Goal: Information Seeking & Learning: Learn about a topic

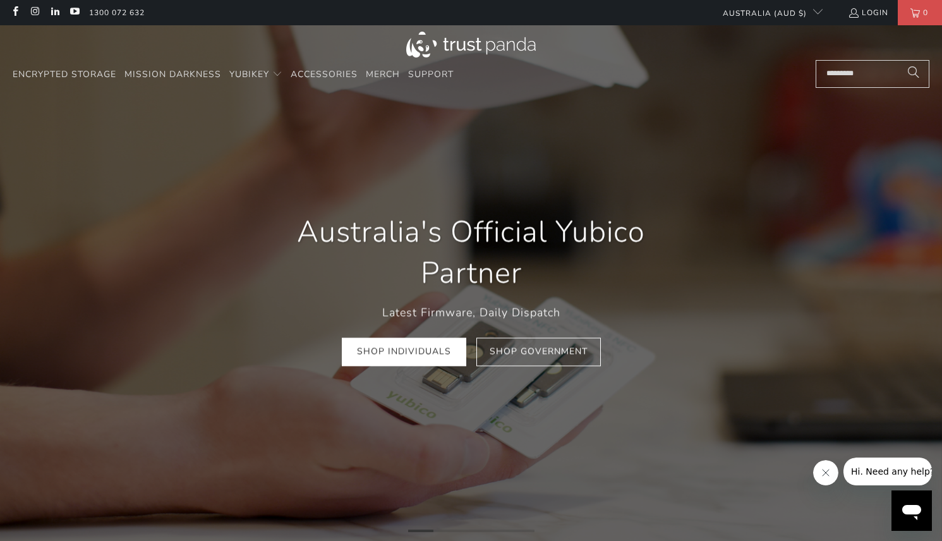
click at [869, 83] on input "Search..." at bounding box center [873, 74] width 114 height 28
paste input "**********"
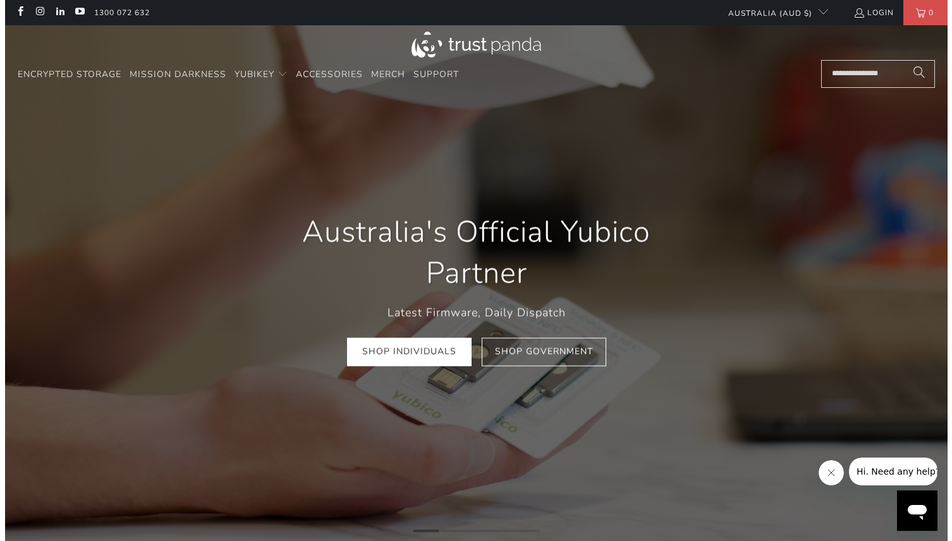
scroll to position [0, 4]
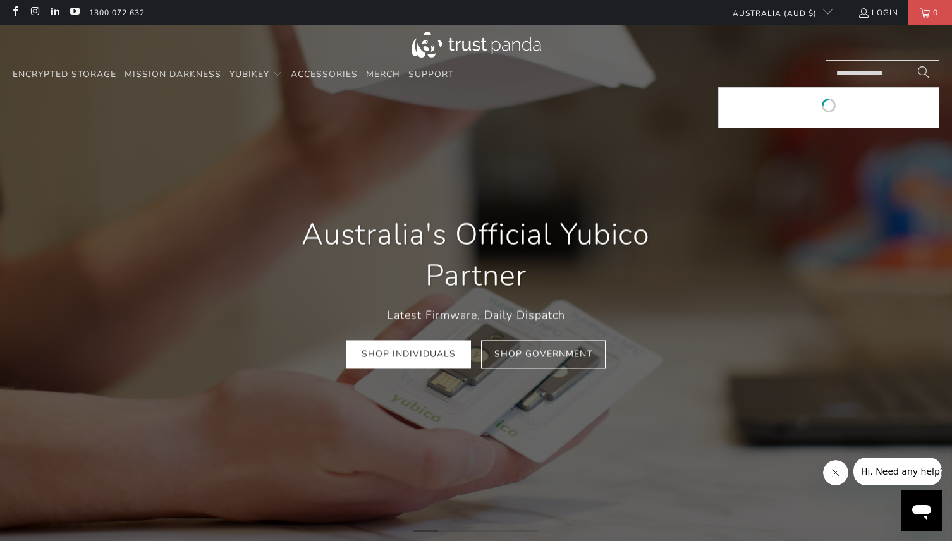
type input "**********"
click at [908, 60] on button "Search" at bounding box center [924, 74] width 32 height 28
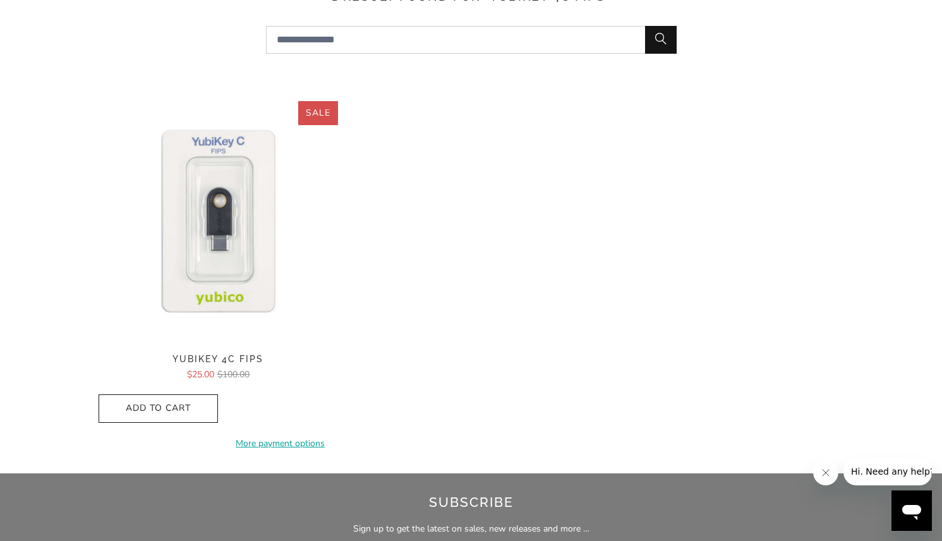
scroll to position [316, 0]
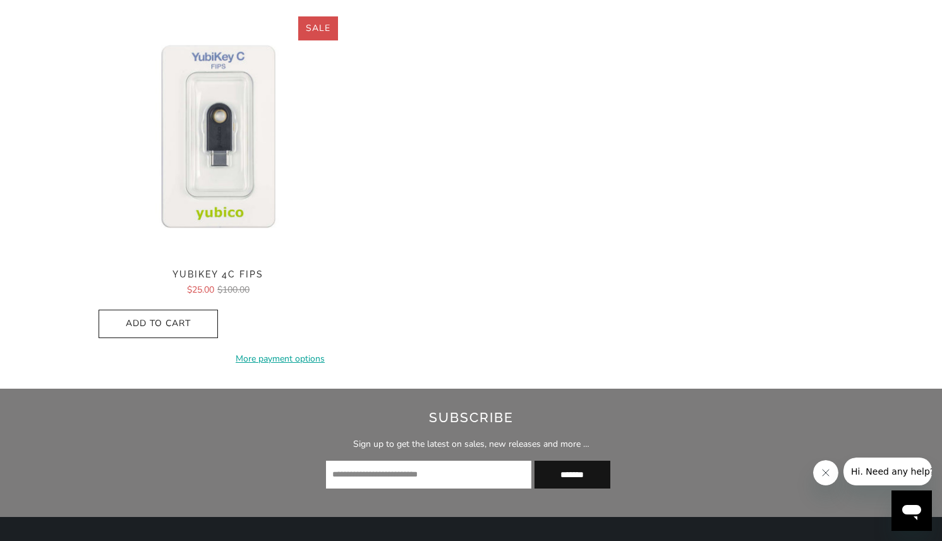
click at [227, 108] on img at bounding box center [219, 136] width 240 height 240
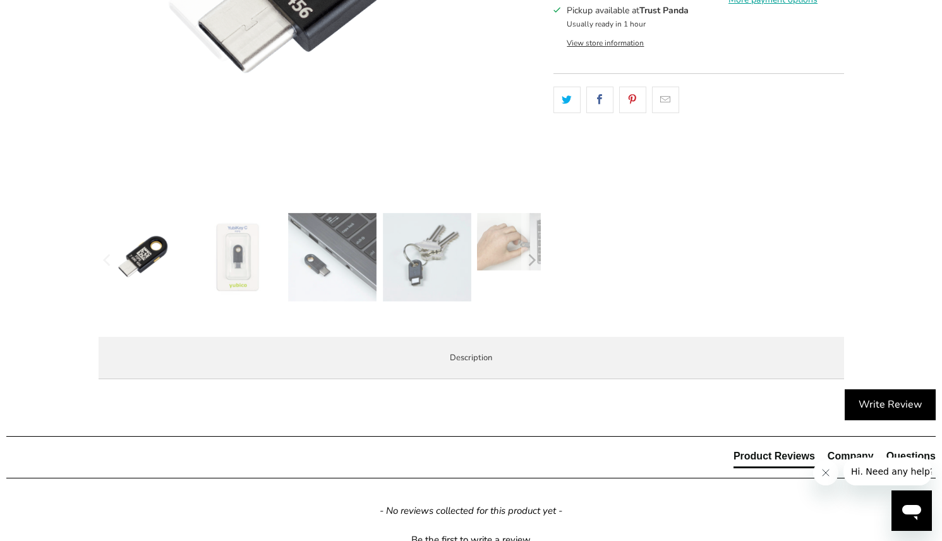
scroll to position [569, 0]
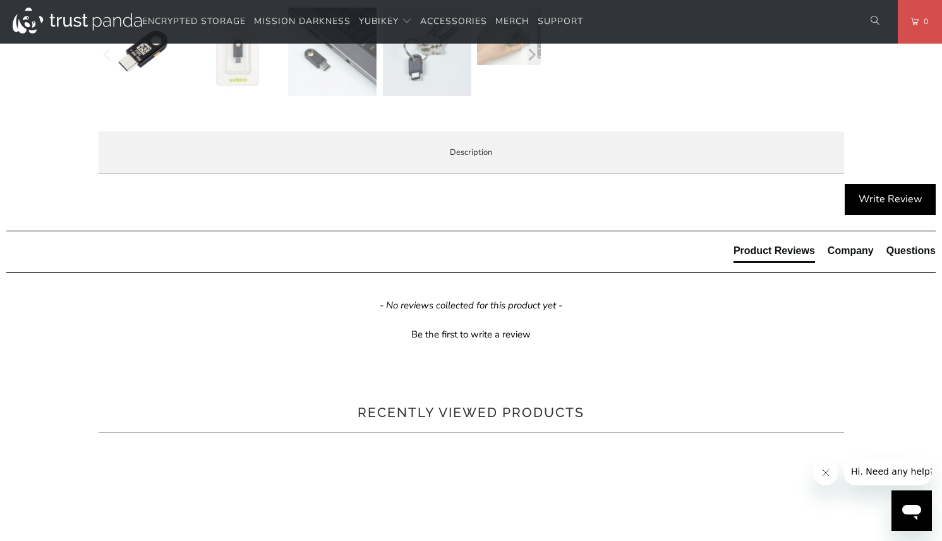
drag, startPoint x: 358, startPoint y: 245, endPoint x: 623, endPoint y: 268, distance: 265.8
click at [0, 0] on div "The YubiKey 4C FIPS Series is a hardware based authentication solution that pro…" at bounding box center [0, 0] width 0 height 0
click at [0, 0] on p "The YubiKey 4C FIPS Series is a hardware based authentication solution that pro…" at bounding box center [0, 0] width 0 height 0
drag, startPoint x: 224, startPoint y: 246, endPoint x: 596, endPoint y: 255, distance: 371.7
click at [0, 0] on div "The YubiKey 4C FIPS Series is a hardware based authentication solution that pro…" at bounding box center [0, 0] width 0 height 0
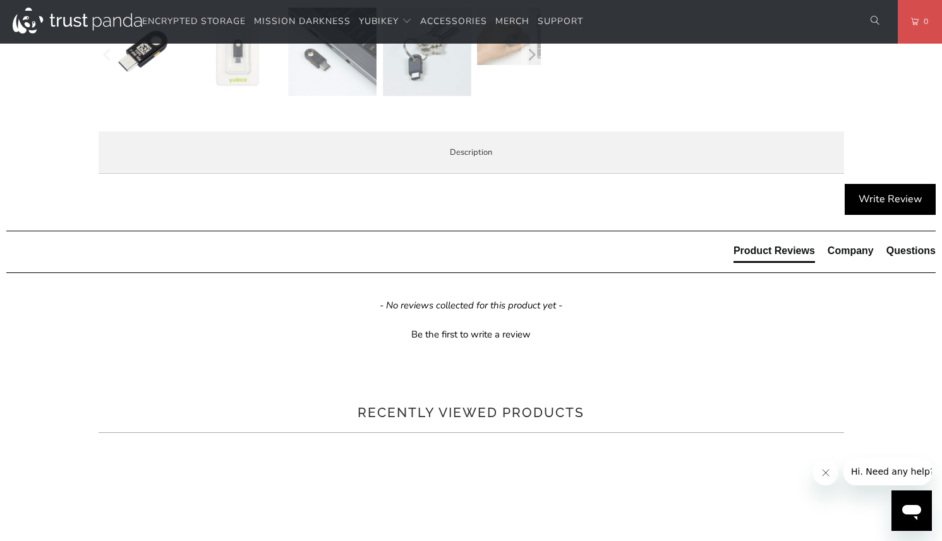
click at [0, 0] on div "The YubiKey 4C FIPS Series is a hardware based authentication solution that pro…" at bounding box center [0, 0] width 0 height 0
drag, startPoint x: 187, startPoint y: 268, endPoint x: 210, endPoint y: 261, distance: 24.4
click at [0, 0] on span "This is a legacy product and has been superseded by the YubiKey 5 FIPS Series. …" at bounding box center [0, 0] width 0 height 0
drag, startPoint x: 253, startPoint y: 262, endPoint x: 454, endPoint y: 284, distance: 202.9
click at [0, 0] on div "The YubiKey 4C FIPS Series is a hardware based authentication solution that pro…" at bounding box center [0, 0] width 0 height 0
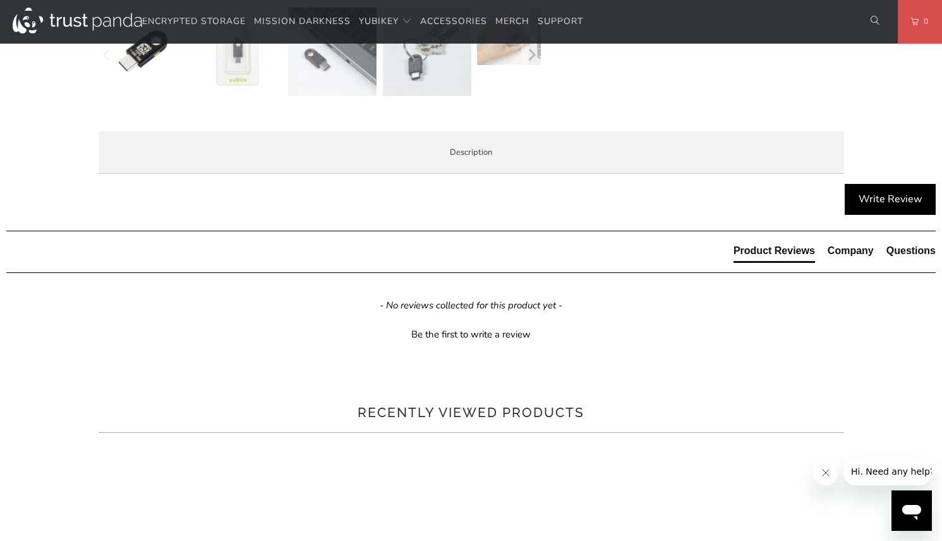
click at [0, 0] on span "This is a legacy product and has been superseded by the YubiKey 5 FIPS Series. …" at bounding box center [0, 0] width 0 height 0
click at [0, 0] on p "FIPS stands for Federal Information Processing Standard. The FIPS key is primar…" at bounding box center [0, 0] width 0 height 0
drag, startPoint x: 135, startPoint y: 301, endPoint x: 438, endPoint y: 328, distance: 304.5
click at [0, 0] on div "The YubiKey 4C FIPS Series is a hardware based authentication solution that pro…" at bounding box center [0, 0] width 0 height 0
click at [0, 0] on p "FIPS stands for Federal Information Processing Standard. The FIPS key is primar…" at bounding box center [0, 0] width 0 height 0
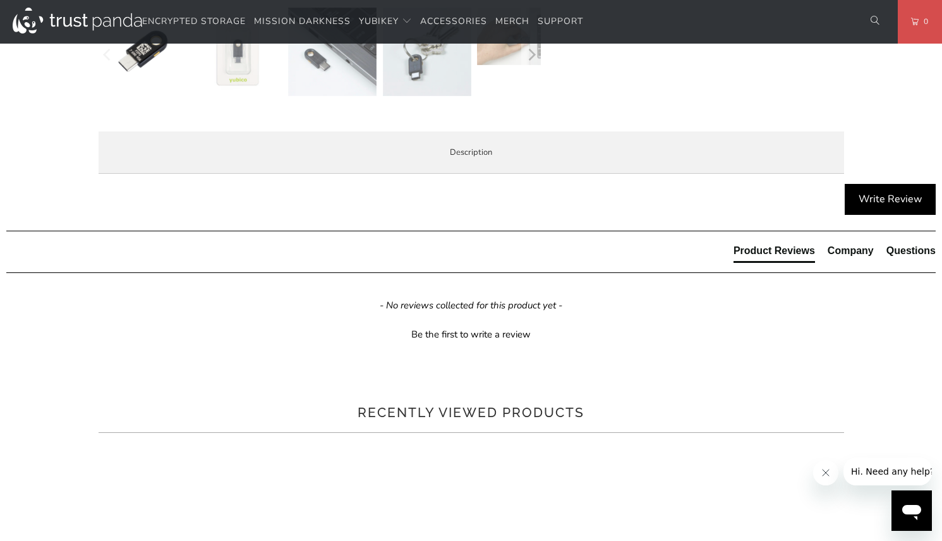
drag, startPoint x: 161, startPoint y: 320, endPoint x: 489, endPoint y: 354, distance: 329.7
click at [0, 0] on p "FIPS stands for Federal Information Processing Standard. The FIPS key is primar…" at bounding box center [0, 0] width 0 height 0
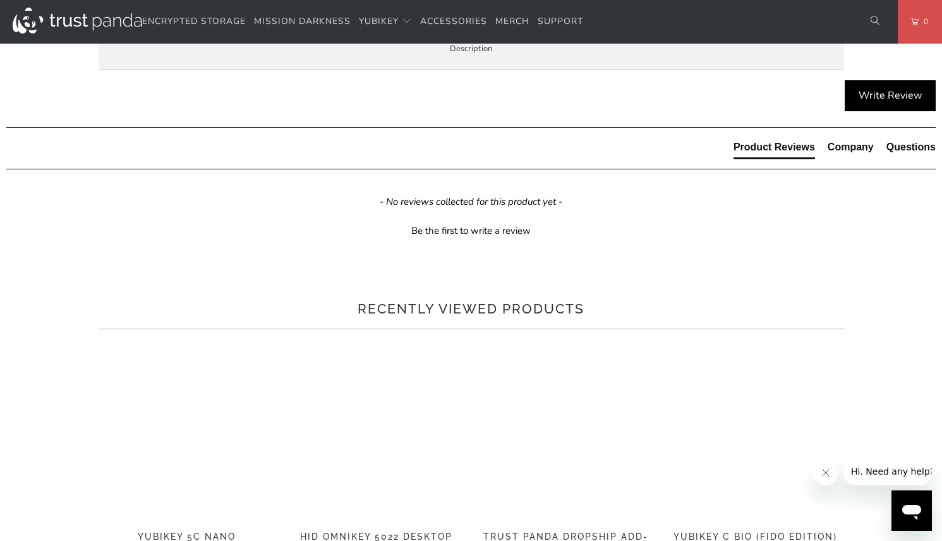
scroll to position [695, 0]
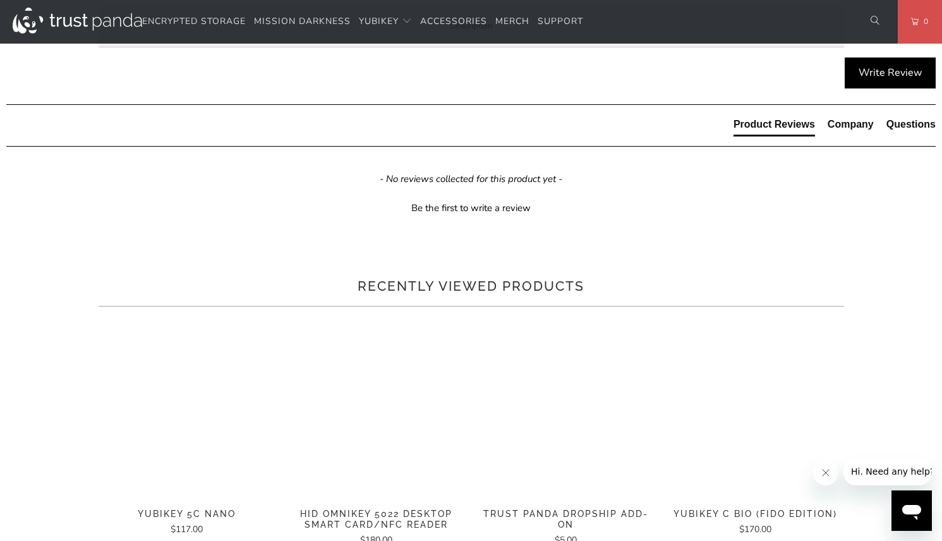
click at [0, 0] on ul "FIPS 140-2 validated (Overall Level 2, Physical Security Level 3) The simplest,…" at bounding box center [0, 0] width 0 height 0
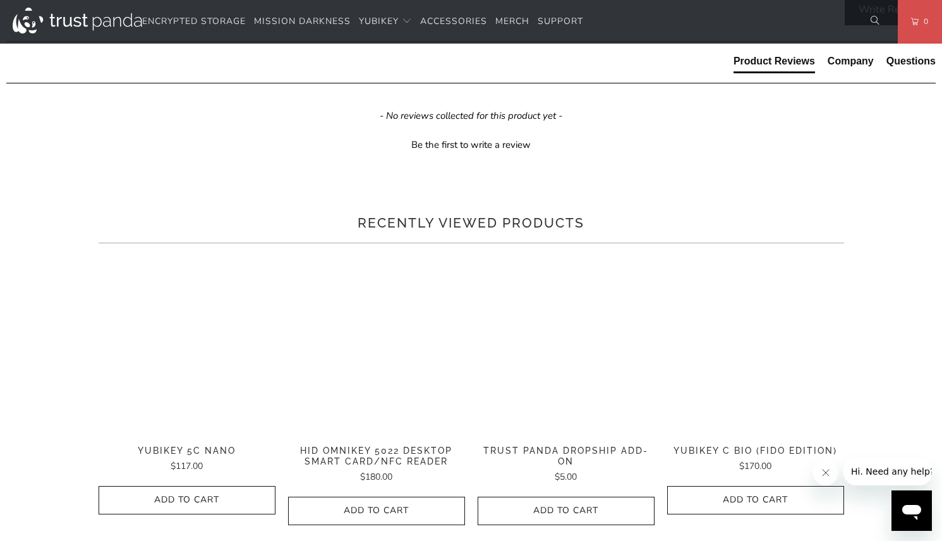
click at [0, 0] on div "The YubiKey 4C FIPS Series is a hardware based authentication solution that pro…" at bounding box center [0, 0] width 0 height 0
click at [0, 0] on p "Strong Authentication The YubiKey offers superior security by combining hardwar…" at bounding box center [0, 0] width 0 height 0
drag, startPoint x: 333, startPoint y: 363, endPoint x: 614, endPoint y: 427, distance: 287.8
click at [0, 0] on p "Strong Authentication The YubiKey offers superior security by combining hardwar…" at bounding box center [0, 0] width 0 height 0
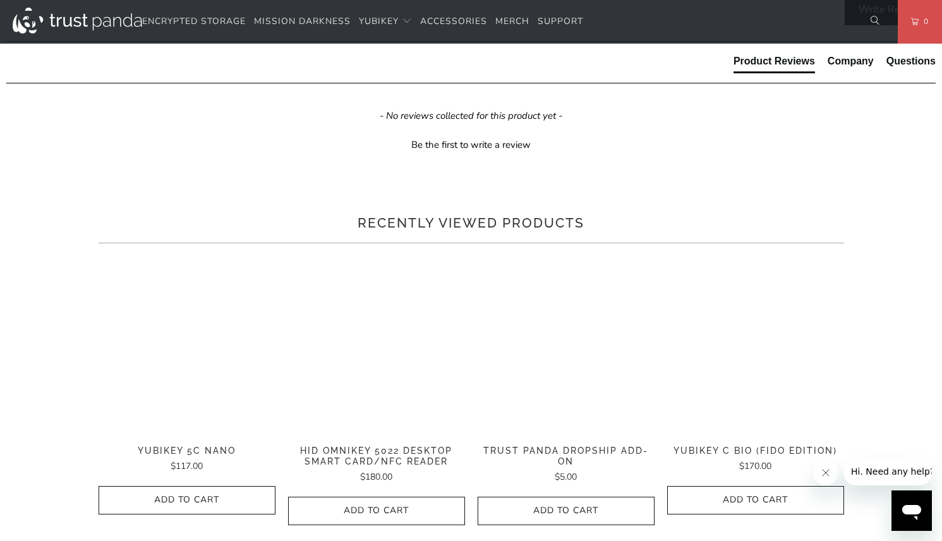
drag, startPoint x: 220, startPoint y: 349, endPoint x: 745, endPoint y: 381, distance: 526.1
click at [0, 0] on p "Strong Authentication The YubiKey offers superior security by combining hardwar…" at bounding box center [0, 0] width 0 height 0
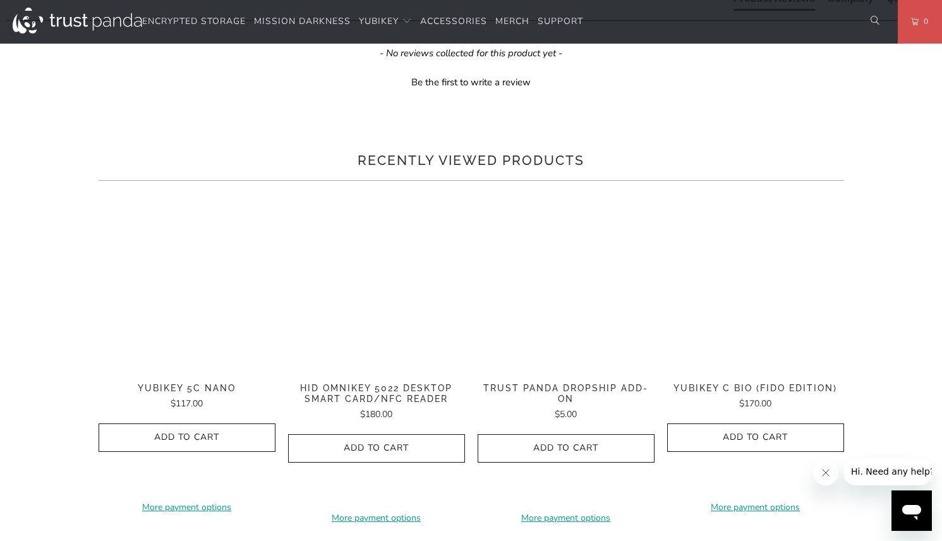
scroll to position [822, 0]
drag, startPoint x: 137, startPoint y: 342, endPoint x: 506, endPoint y: 398, distance: 374.0
click at [0, 0] on p "Strong Authentication The YubiKey offers superior security by combining hardwar…" at bounding box center [0, 0] width 0 height 0
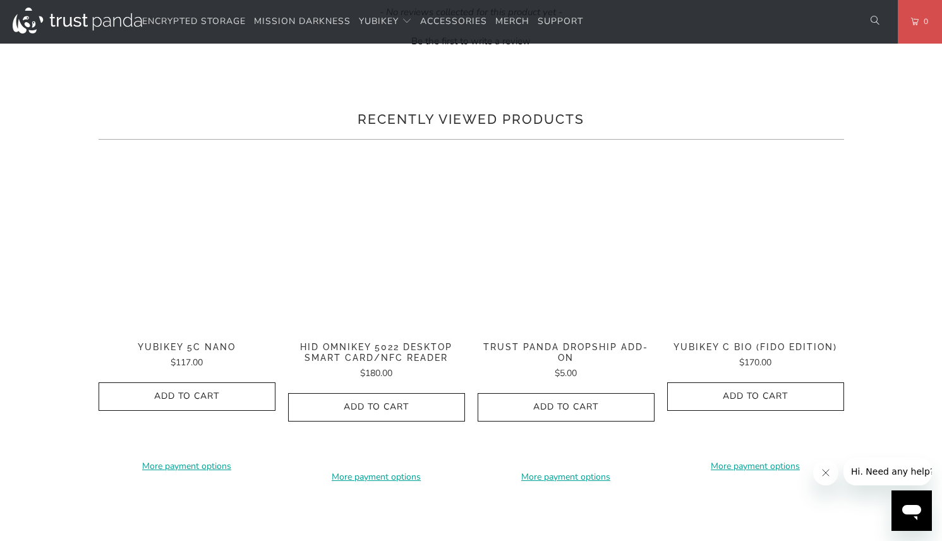
scroll to position [885, 0]
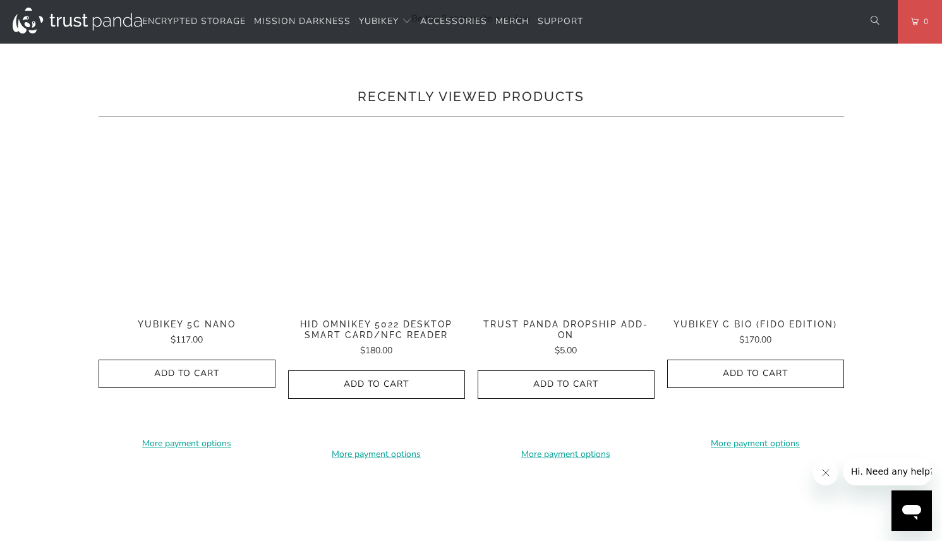
drag, startPoint x: 129, startPoint y: 343, endPoint x: 779, endPoint y: 378, distance: 651.3
click at [0, 0] on div "The YubiKey 4C FIPS Series is a hardware based authentication solution that pro…" at bounding box center [0, 0] width 0 height 0
click at [0, 0] on p "Strong Authentication The YubiKey offers superior security by combining hardwar…" at bounding box center [0, 0] width 0 height 0
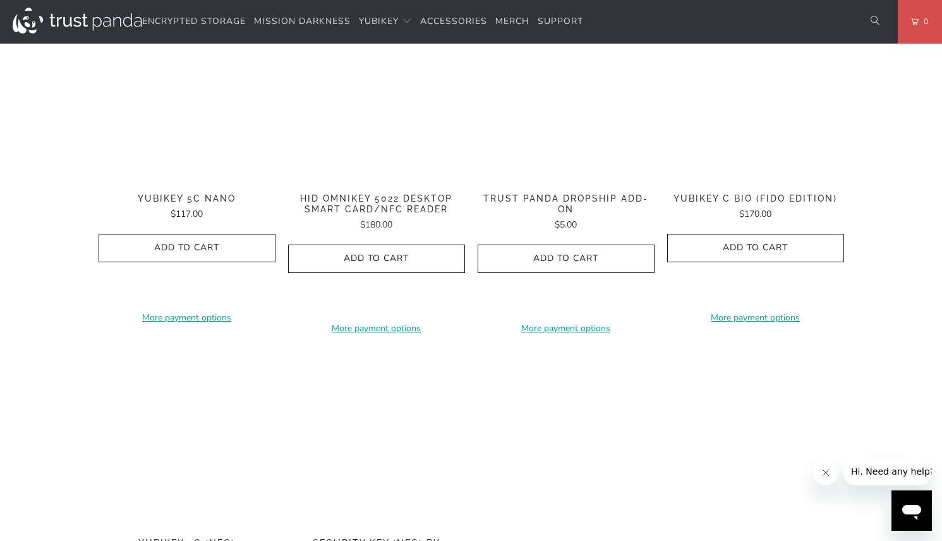
scroll to position [1011, 0]
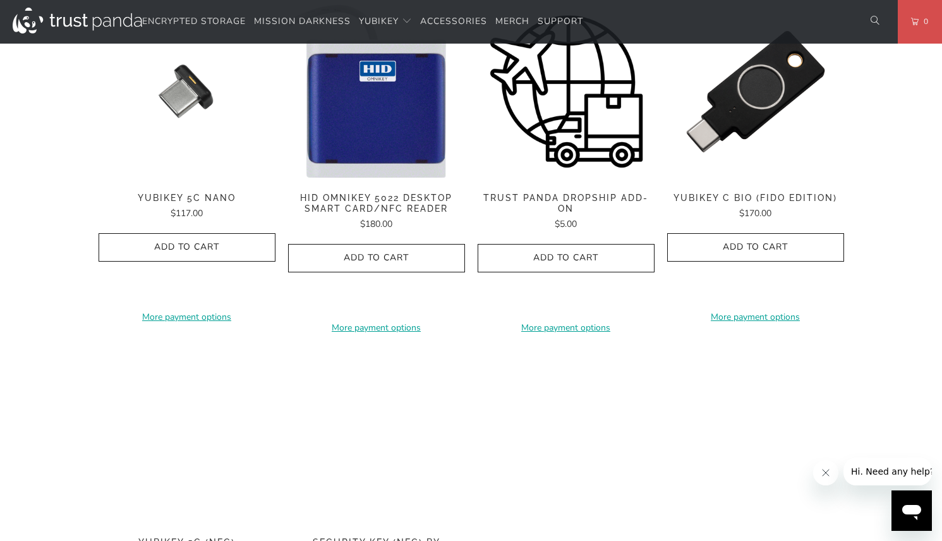
click at [0, 0] on p "Strong Authentication The YubiKey offers superior security by combining hardwar…" at bounding box center [0, 0] width 0 height 0
drag, startPoint x: 532, startPoint y: 339, endPoint x: 652, endPoint y: 350, distance: 120.0
click at [0, 0] on p "Strong Authentication The YubiKey offers superior security by combining hardwar…" at bounding box center [0, 0] width 0 height 0
drag, startPoint x: 619, startPoint y: 405, endPoint x: 609, endPoint y: 407, distance: 10.9
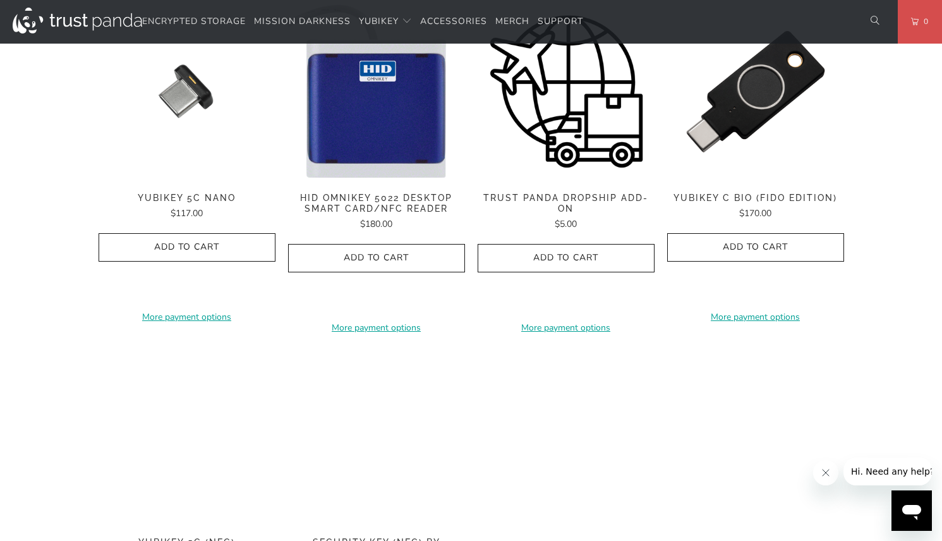
click at [0, 0] on h3 at bounding box center [0, 0] width 0 height 0
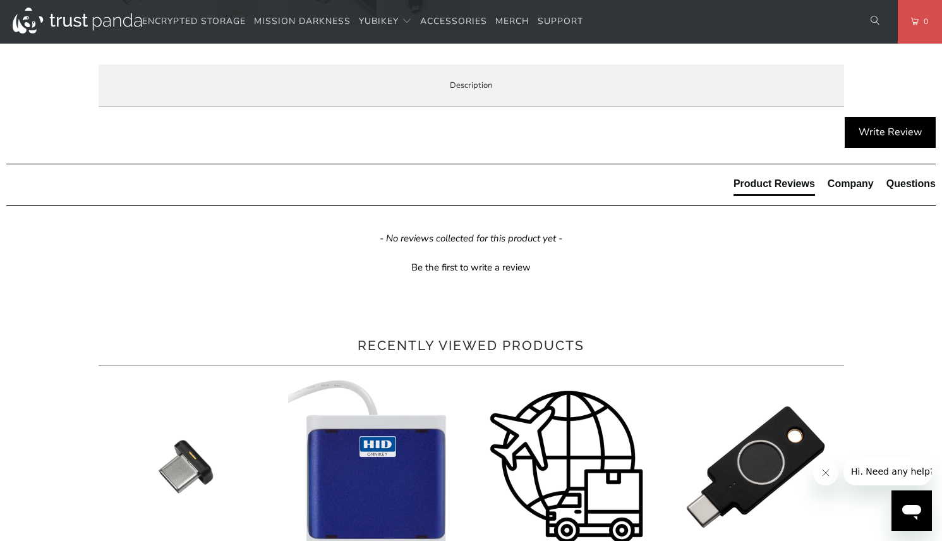
scroll to position [632, 0]
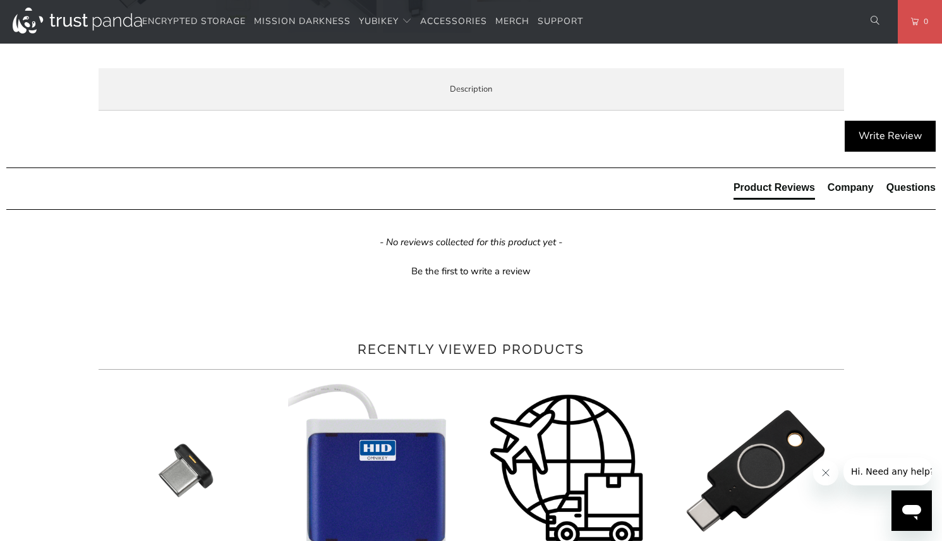
click at [0, 0] on span "Specifications" at bounding box center [0, 0] width 0 height 0
drag, startPoint x: 289, startPoint y: 253, endPoint x: 126, endPoint y: 253, distance: 163.1
click at [0, 0] on div "YubiKeys are made in USA and Sweden (EU). Trust Panda ships globally (except to…" at bounding box center [0, 0] width 0 height 0
click at [0, 0] on strong "NFC-enabled" at bounding box center [0, 0] width 0 height 0
drag, startPoint x: 266, startPoint y: 253, endPoint x: 131, endPoint y: 245, distance: 134.9
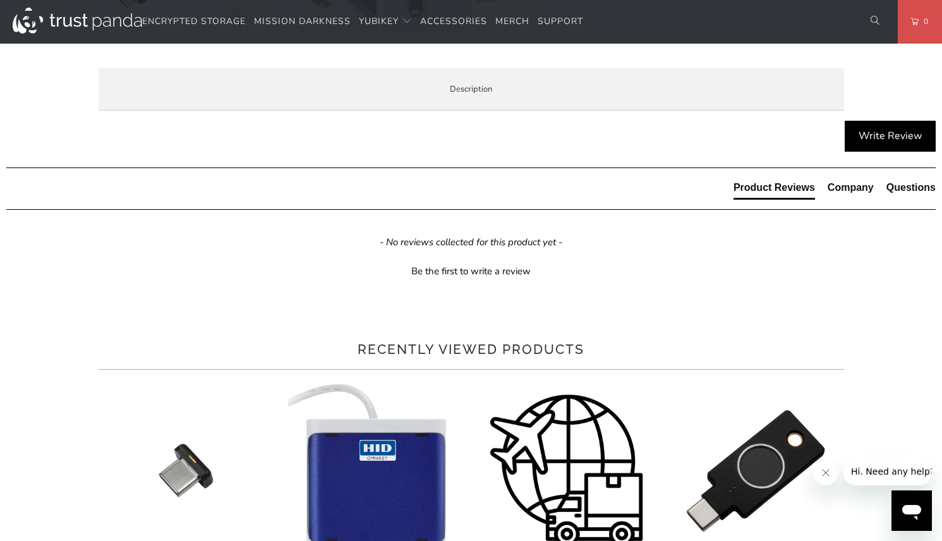
click at [0, 0] on tr "NFC-enabled Yes" at bounding box center [0, 0] width 0 height 0
click at [0, 0] on li "Enterprise and Government" at bounding box center [0, 0] width 0 height 0
click at [0, 0] on span "Local Service & Support" at bounding box center [0, 0] width 0 height 0
click at [0, 0] on span "Specifications" at bounding box center [0, 0] width 0 height 0
drag, startPoint x: 279, startPoint y: 251, endPoint x: 137, endPoint y: 257, distance: 142.3
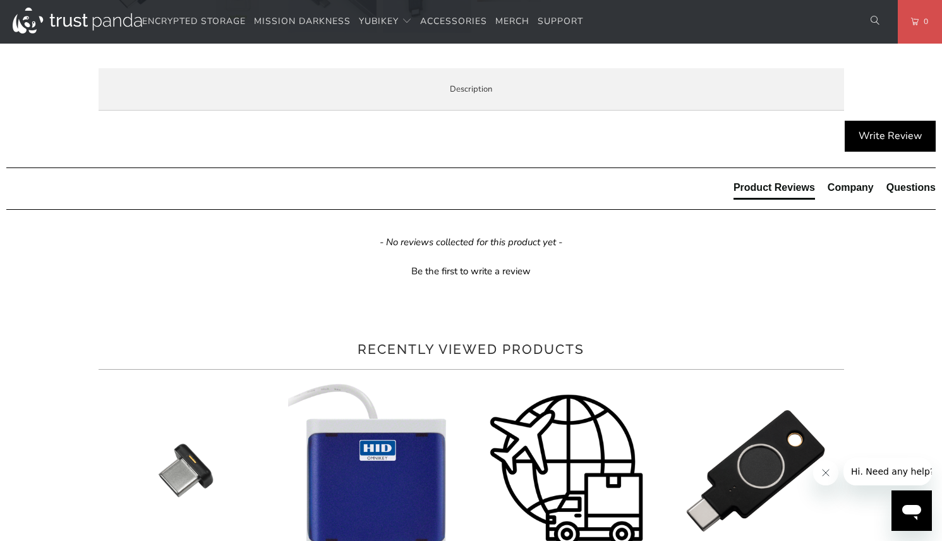
click at [0, 0] on tr "NFC-enabled Yes" at bounding box center [0, 0] width 0 height 0
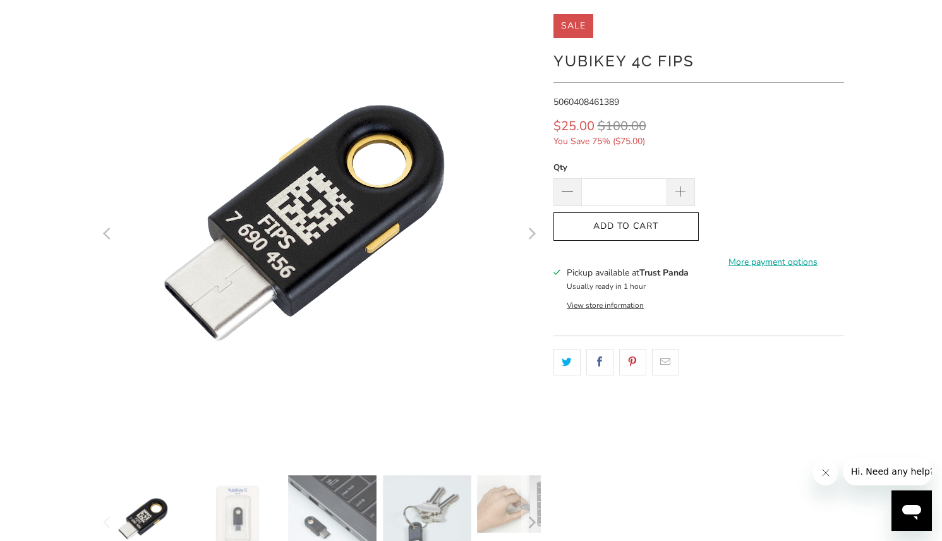
scroll to position [0, 0]
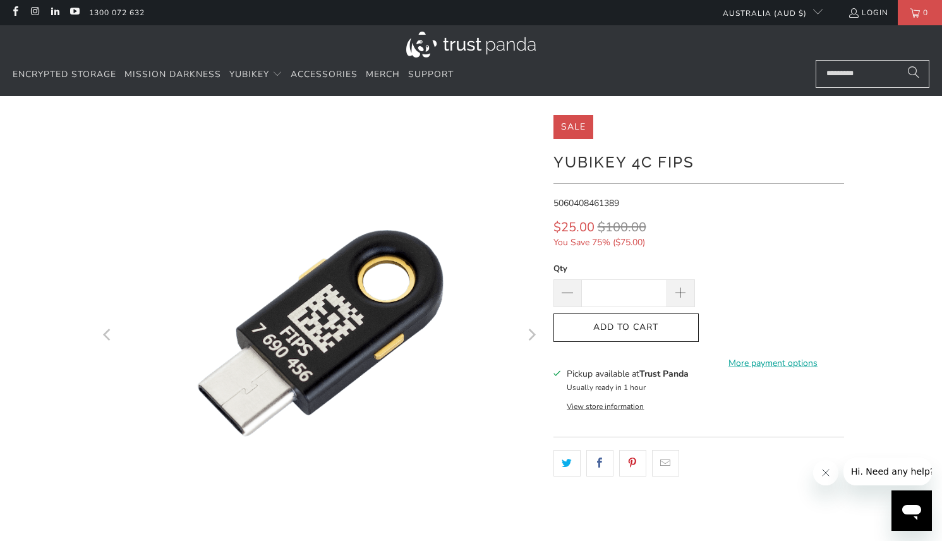
click at [858, 74] on input "Search..." at bounding box center [873, 74] width 114 height 28
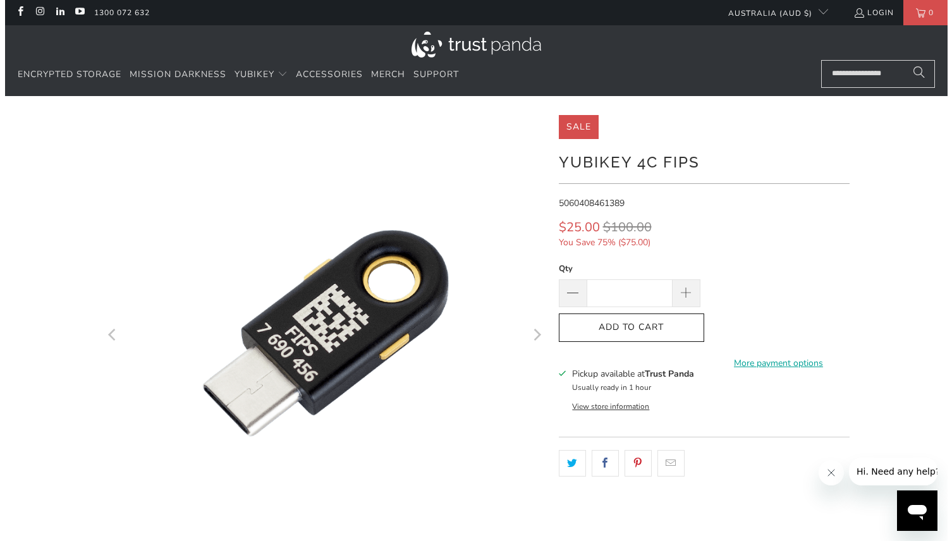
scroll to position [0, 1]
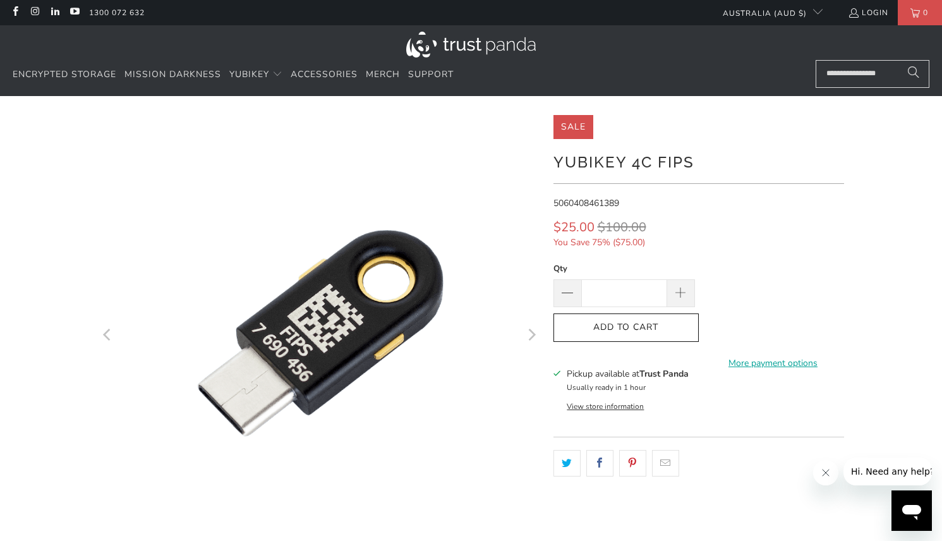
type input "**********"
click at [898, 60] on button "Search" at bounding box center [914, 74] width 32 height 28
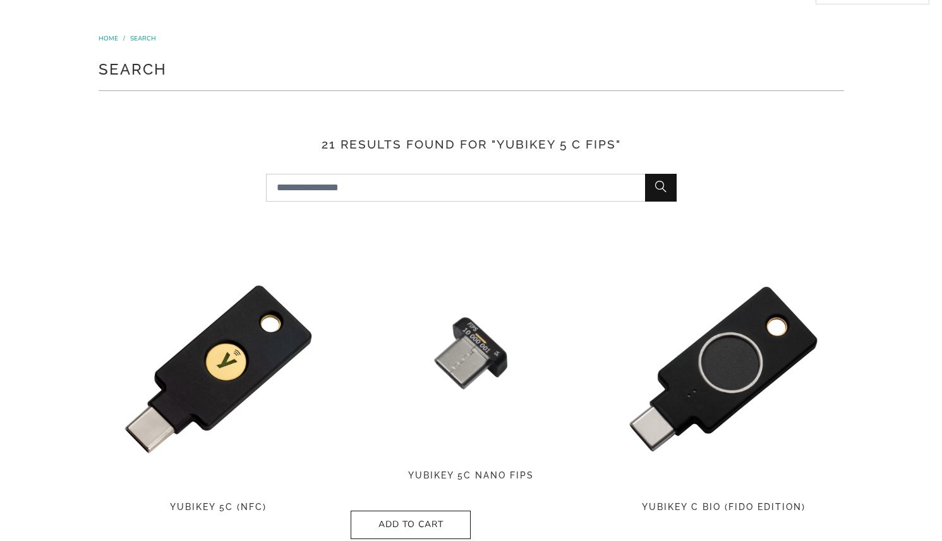
scroll to position [126, 0]
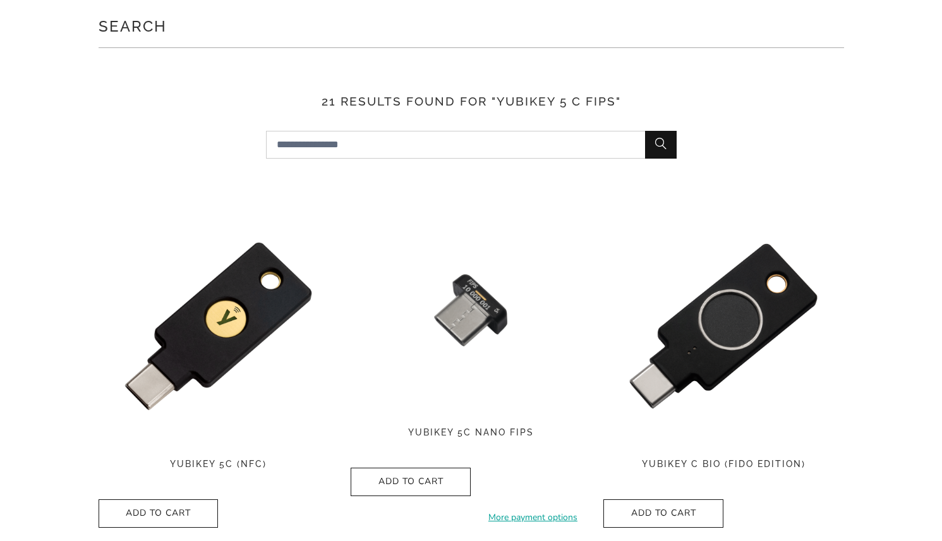
click at [254, 322] on img at bounding box center [219, 326] width 240 height 240
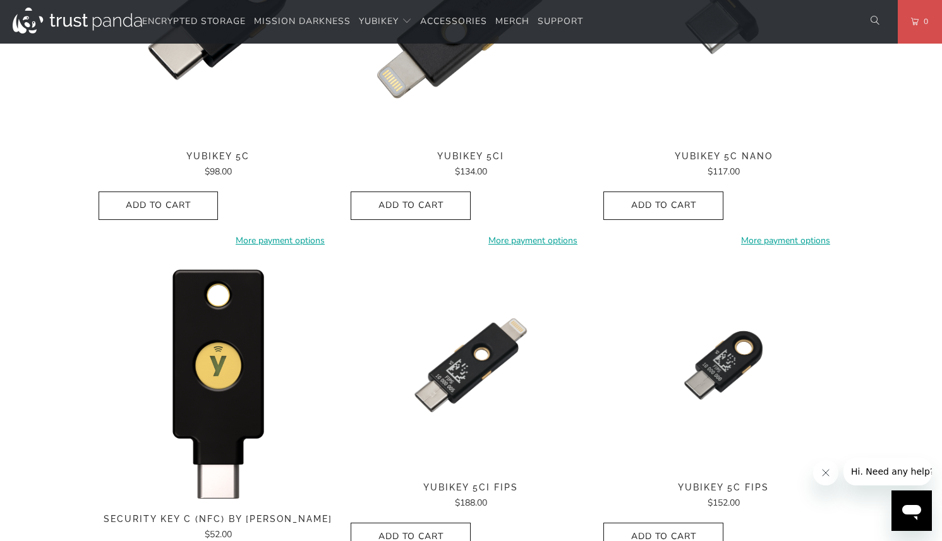
scroll to position [885, 0]
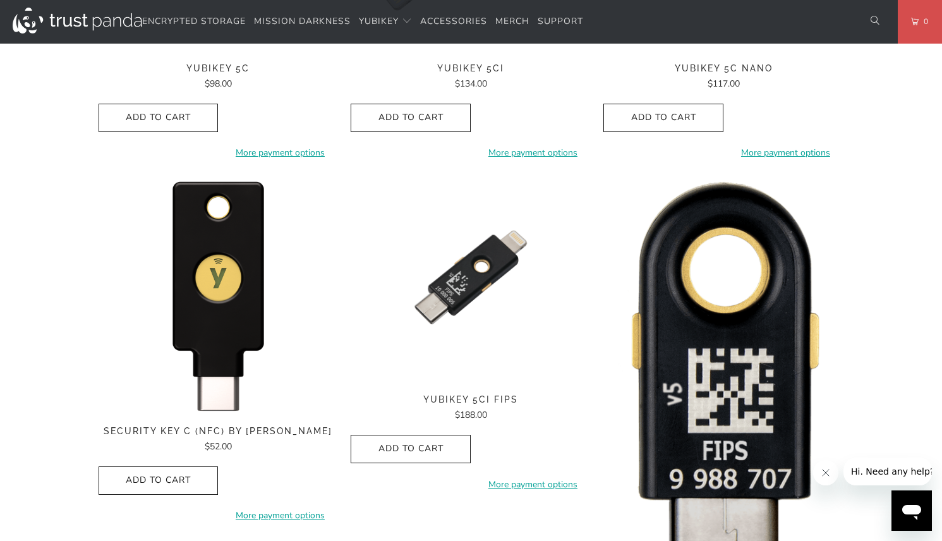
click at [712, 292] on img at bounding box center [724, 393] width 240 height 440
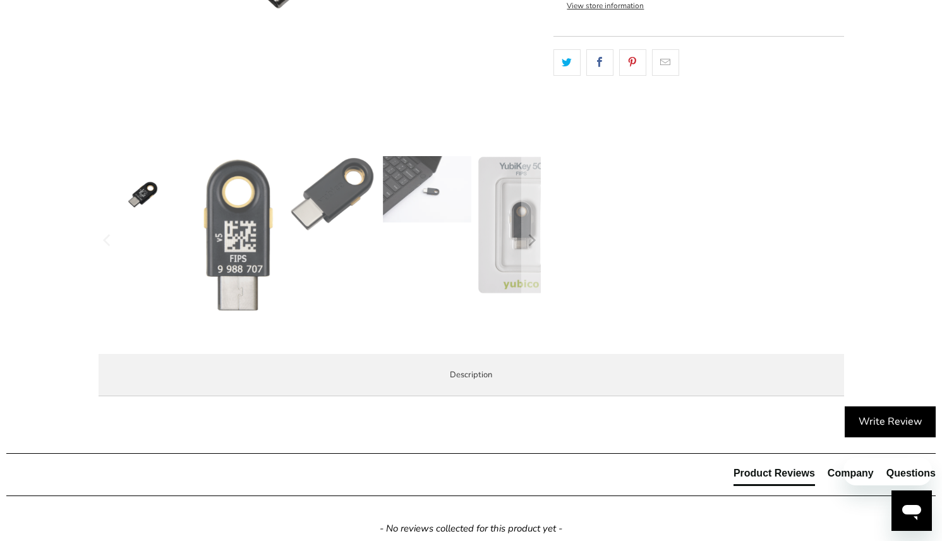
scroll to position [379, 0]
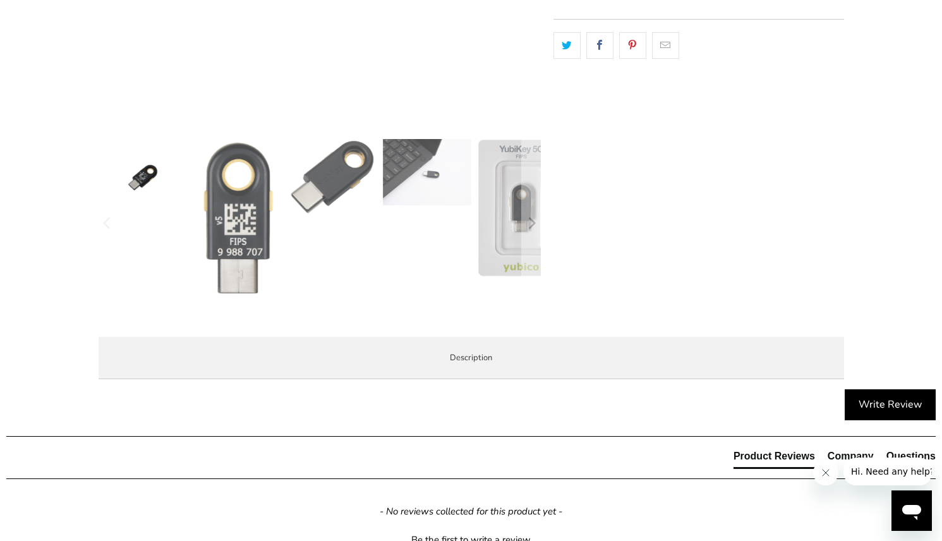
click at [0, 0] on span "Specifications" at bounding box center [0, 0] width 0 height 0
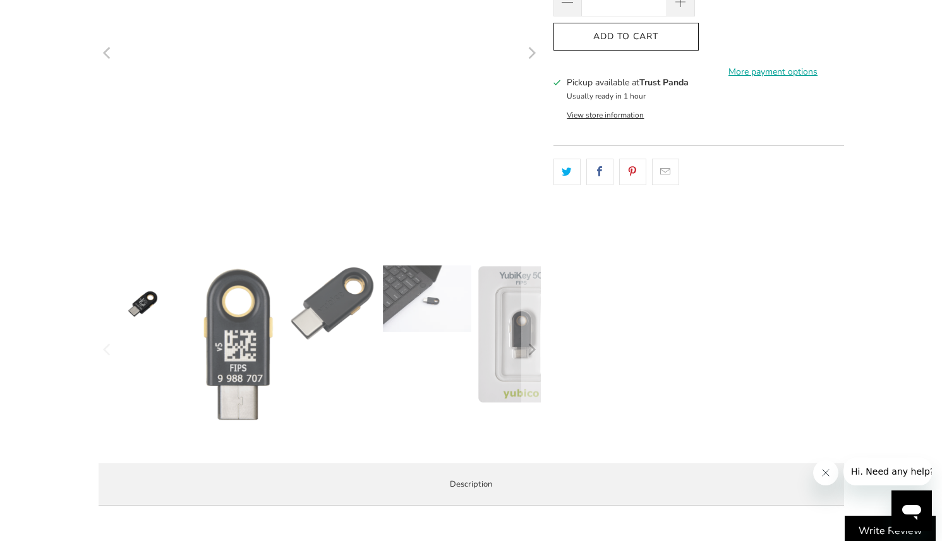
scroll to position [0, 0]
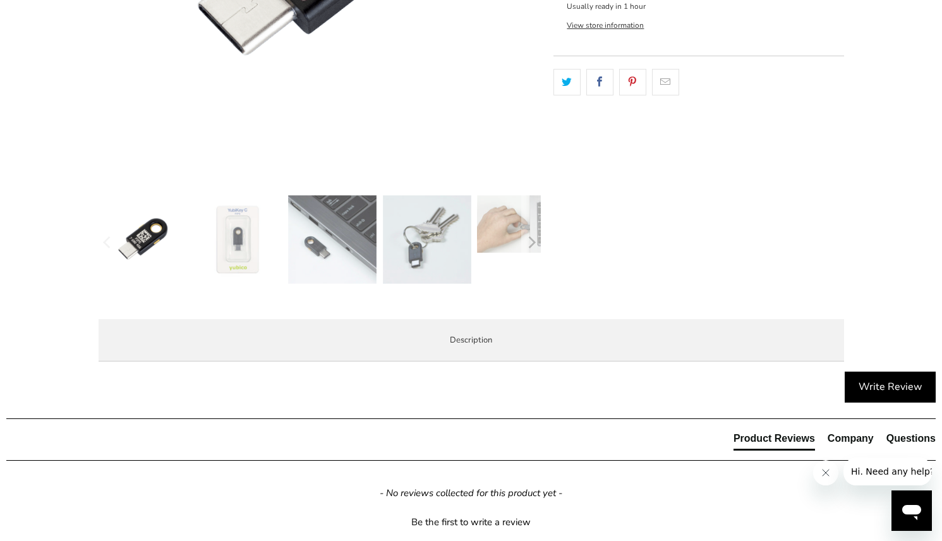
scroll to position [442, 0]
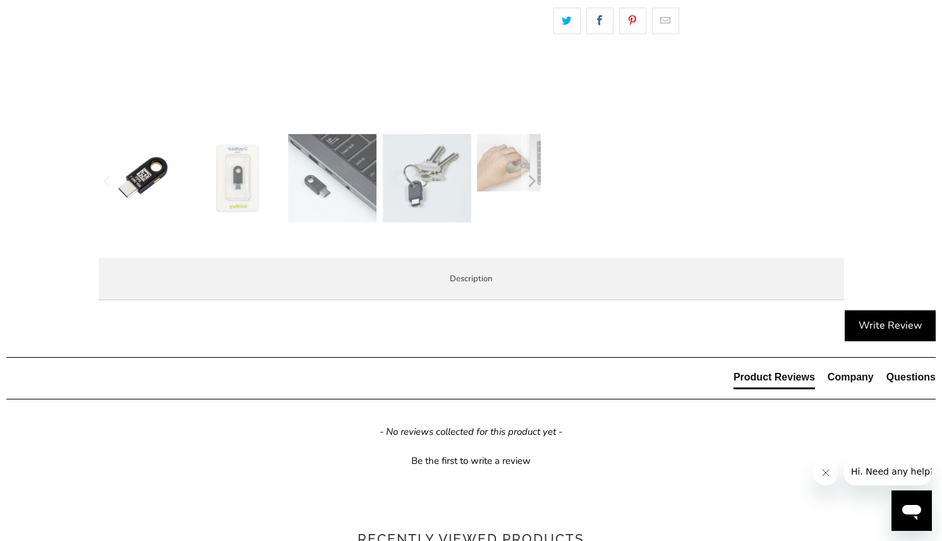
click at [0, 0] on span "Specifications" at bounding box center [0, 0] width 0 height 0
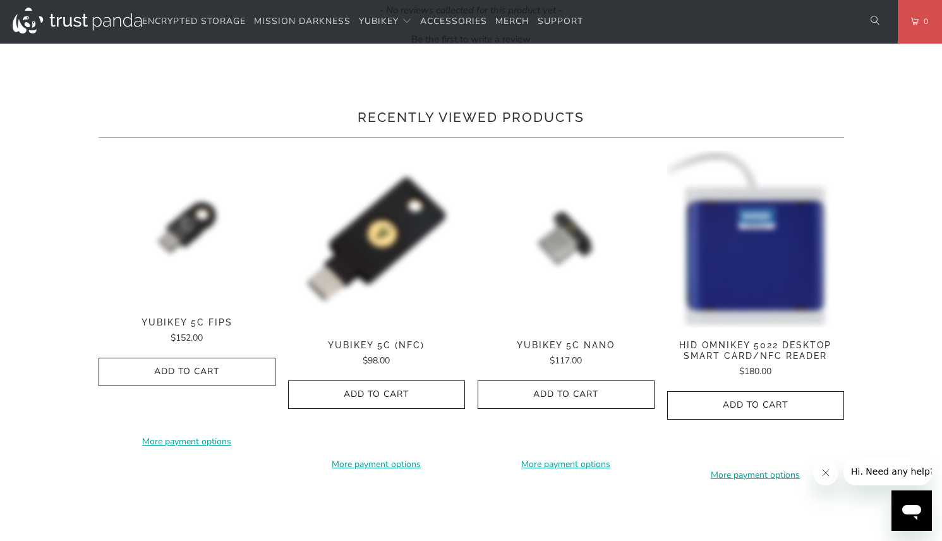
scroll to position [948, 0]
